Goal: Information Seeking & Learning: Check status

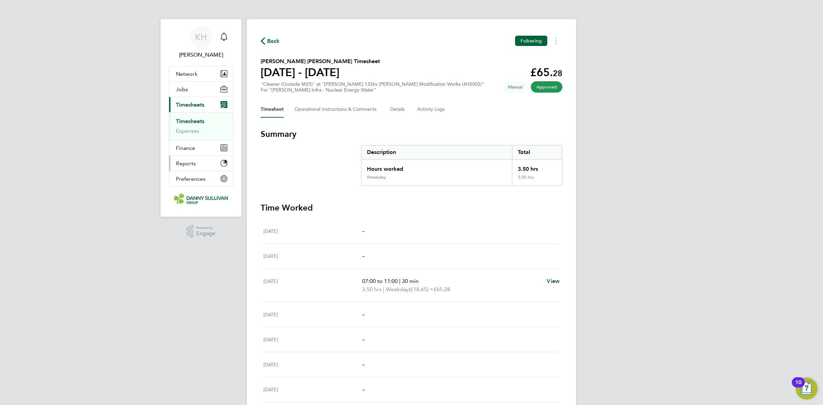
click at [189, 163] on span "Reports" at bounding box center [186, 163] width 20 height 7
click at [190, 122] on span "Finance" at bounding box center [185, 120] width 19 height 7
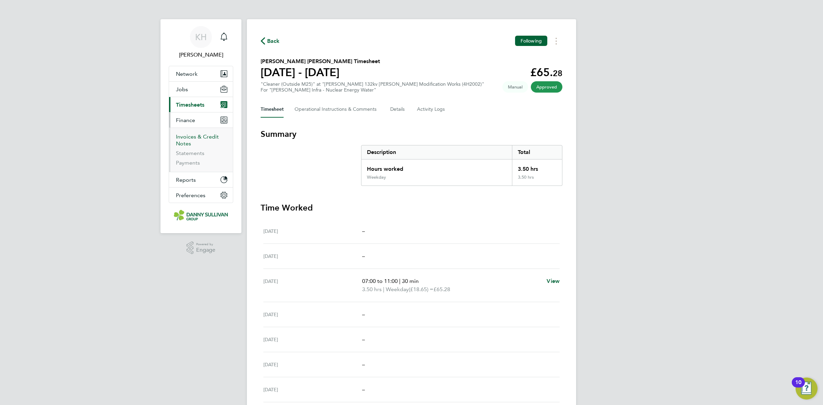
click at [191, 137] on link "Invoices & Credit Notes" at bounding box center [197, 139] width 43 height 13
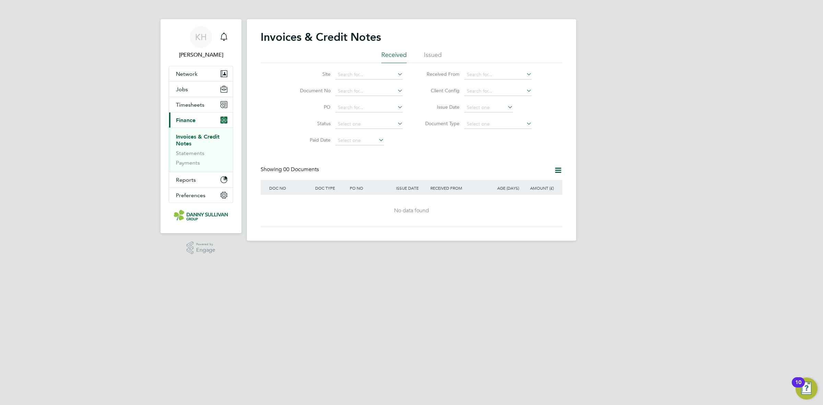
click at [438, 44] on div "Invoices & Credit Notes" at bounding box center [411, 40] width 302 height 21
click at [431, 56] on li "Issued" at bounding box center [433, 57] width 18 height 12
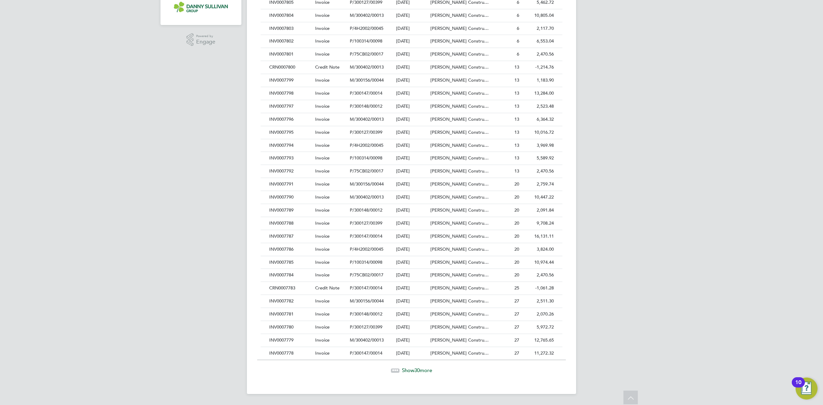
click at [409, 373] on div "Show 30 more" at bounding box center [411, 370] width 308 height 7
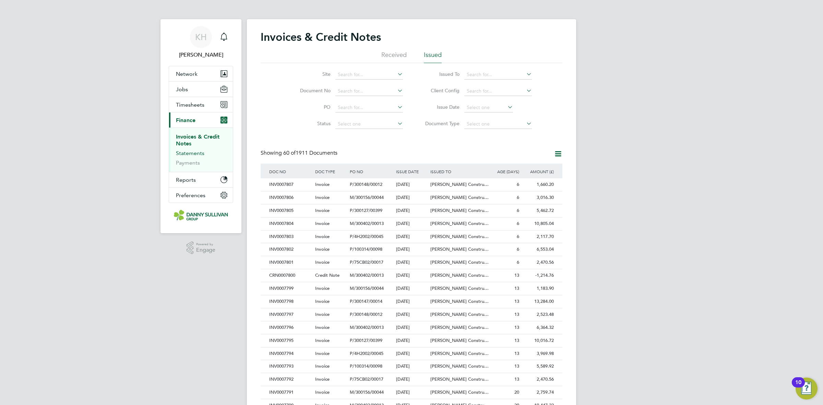
click at [181, 153] on link "Statements" at bounding box center [190, 153] width 28 height 7
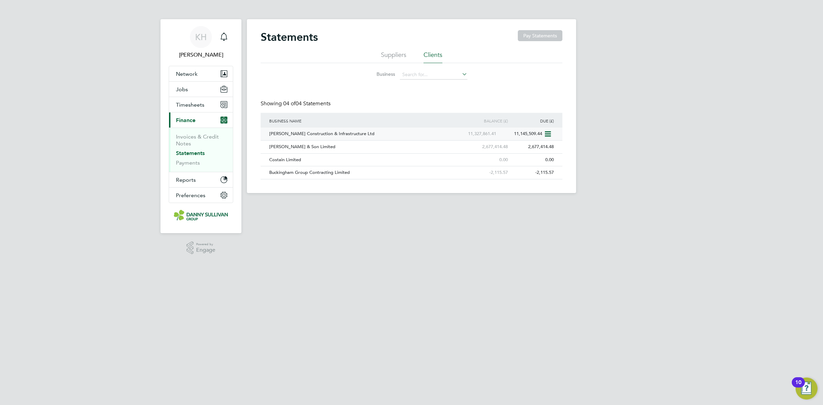
click at [351, 136] on div "[PERSON_NAME] Construction & Infrastructure Ltd" at bounding box center [359, 133] width 184 height 13
click at [184, 164] on link "Payments" at bounding box center [188, 162] width 24 height 7
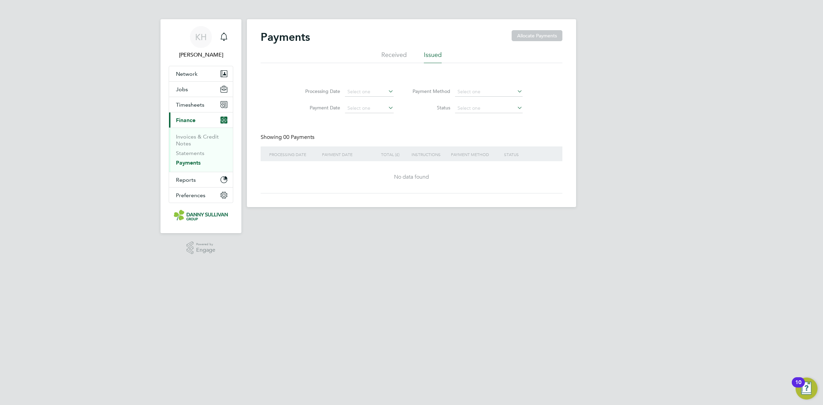
click at [387, 55] on li "Received" at bounding box center [393, 57] width 25 height 12
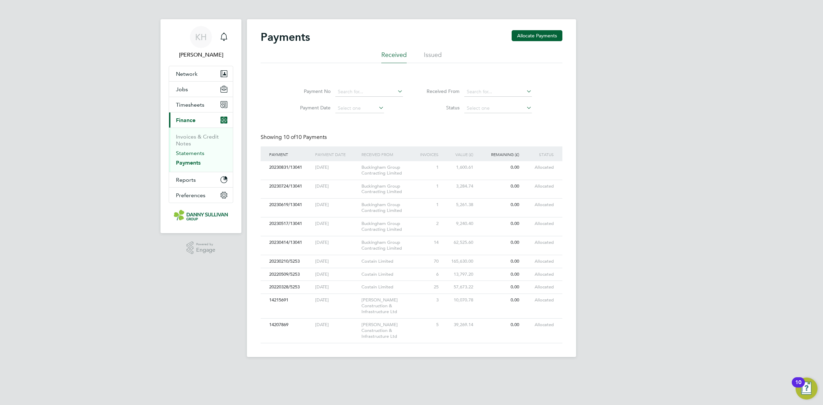
click at [189, 155] on link "Statements" at bounding box center [190, 153] width 28 height 7
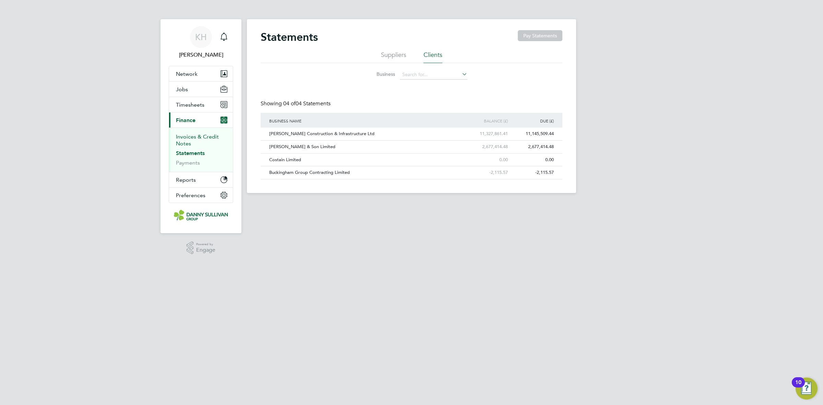
click at [186, 147] on link "Invoices & Credit Notes" at bounding box center [197, 139] width 43 height 13
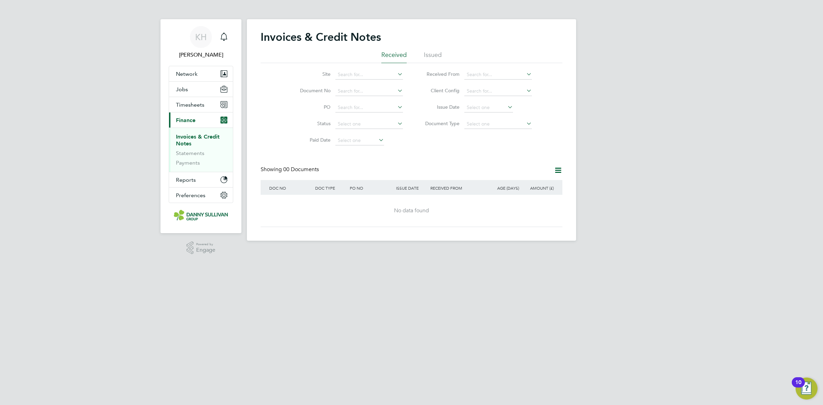
click at [432, 60] on li "Issued" at bounding box center [433, 57] width 18 height 12
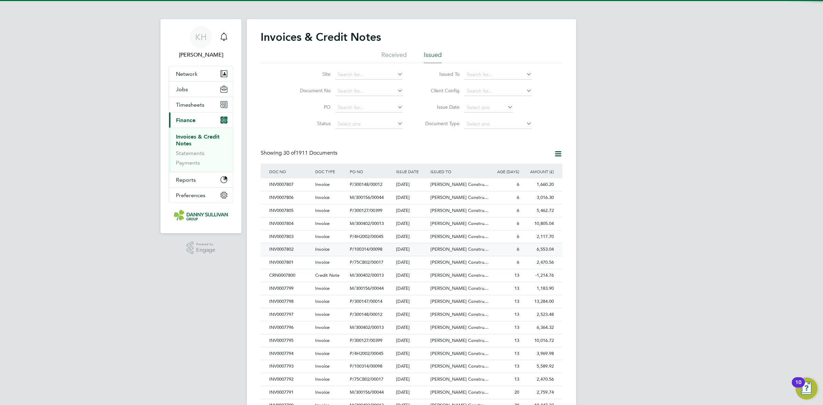
scroll to position [13, 47]
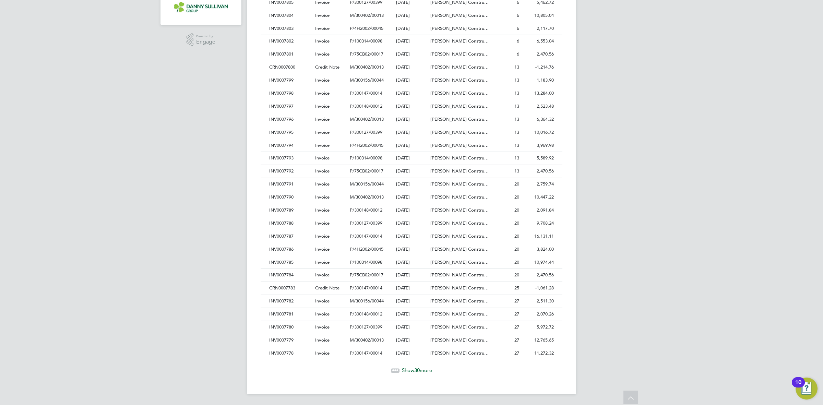
click at [408, 368] on span "Show 30 more" at bounding box center [417, 370] width 30 height 7
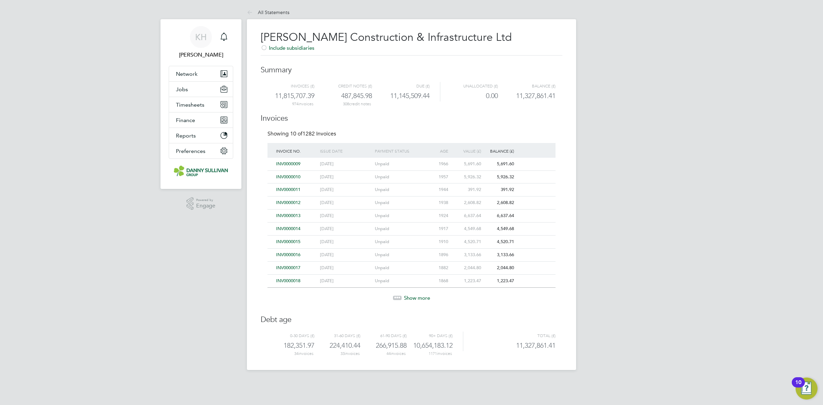
drag, startPoint x: 338, startPoint y: 93, endPoint x: 374, endPoint y: 102, distance: 37.2
click at [374, 102] on div "Invoices (£) Credit notes (£) Due (£) Unallocated (£) Balance (£) 11,815,707.39…" at bounding box center [411, 94] width 288 height 25
click at [374, 110] on h3 "Invoices" at bounding box center [411, 115] width 302 height 17
drag, startPoint x: 306, startPoint y: 342, endPoint x: 407, endPoint y: 360, distance: 102.7
click at [406, 363] on div "Morgan Sindall Construction & Infrastructure Ltd Include subsidiaries Summary I…" at bounding box center [411, 194] width 329 height 351
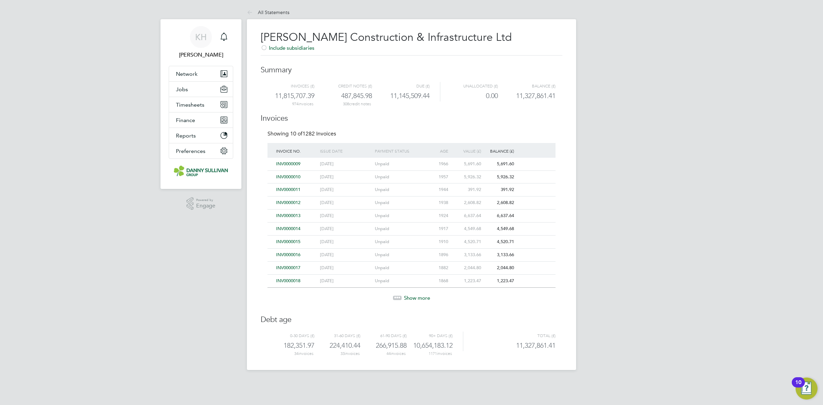
click at [407, 359] on div "Morgan Sindall Construction & Infrastructure Ltd Include subsidiaries Summary I…" at bounding box center [411, 194] width 329 height 351
click at [183, 107] on span "Timesheets" at bounding box center [190, 104] width 28 height 7
click at [184, 147] on span "Finance" at bounding box center [185, 148] width 19 height 7
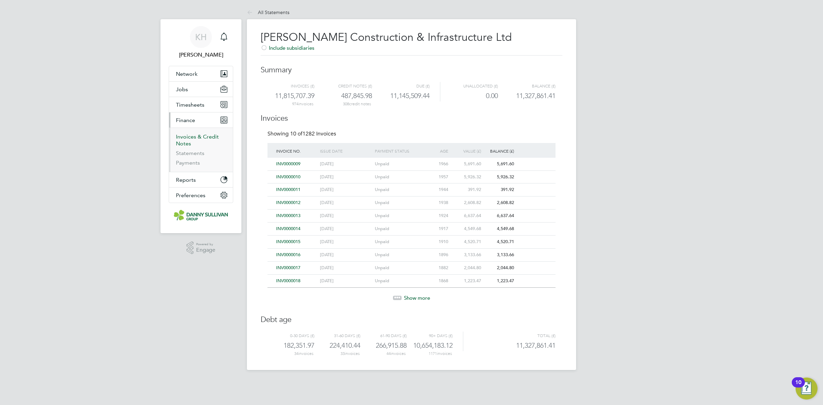
click at [187, 137] on link "Invoices & Credit Notes" at bounding box center [197, 139] width 43 height 13
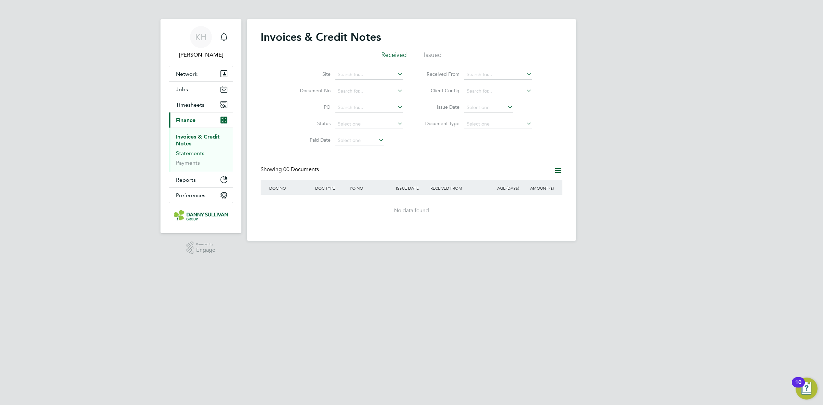
click at [189, 154] on link "Statements" at bounding box center [190, 153] width 28 height 7
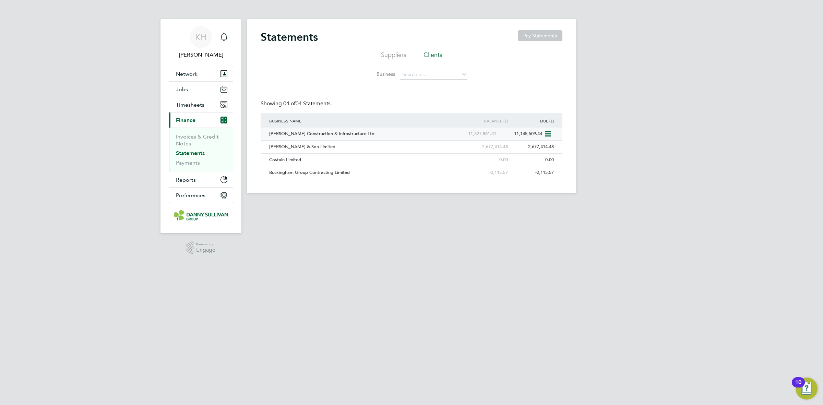
click at [352, 129] on div "[PERSON_NAME] Construction & Infrastructure Ltd" at bounding box center [359, 133] width 184 height 13
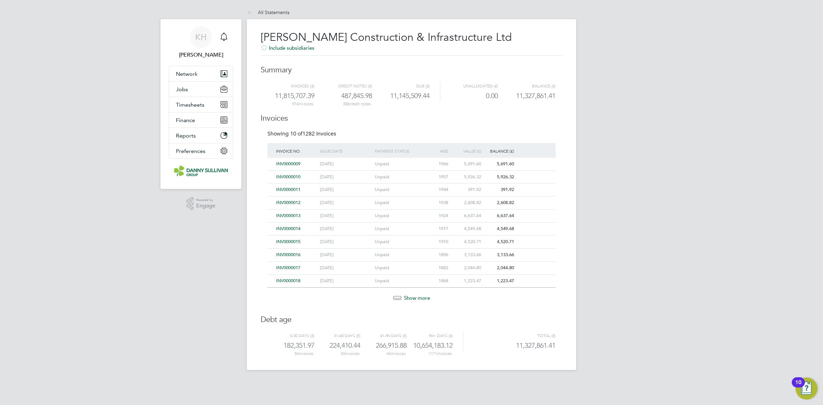
click at [404, 295] on div "Show more" at bounding box center [411, 292] width 295 height 17
click at [405, 298] on span "Show more" at bounding box center [417, 297] width 26 height 7
